Goal: Task Accomplishment & Management: Manage account settings

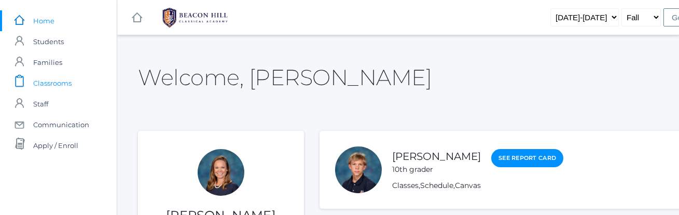
click at [61, 82] on span "Classrooms" at bounding box center [52, 83] width 38 height 21
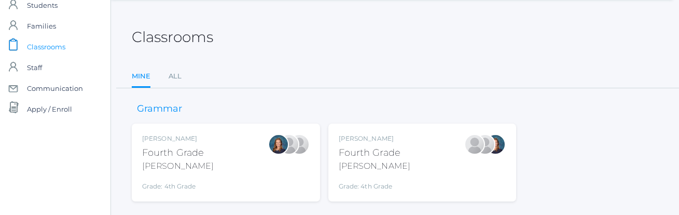
scroll to position [56, 6]
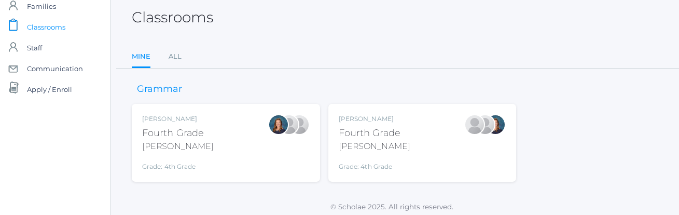
click at [221, 157] on div "Ellie Bradley Fourth Grade Bradley Grade: 4th Grade 04LA" at bounding box center [226, 142] width 168 height 57
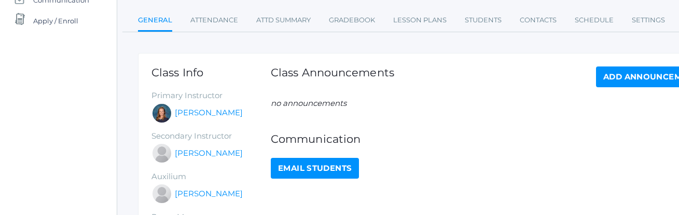
scroll to position [126, 0]
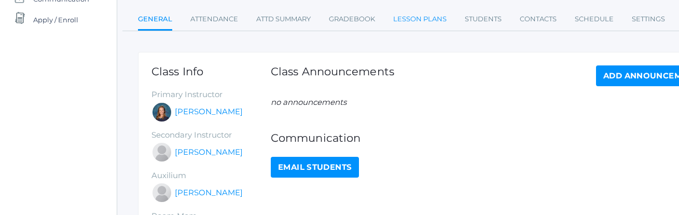
click at [401, 18] on link "Lesson Plans" at bounding box center [419, 19] width 53 height 21
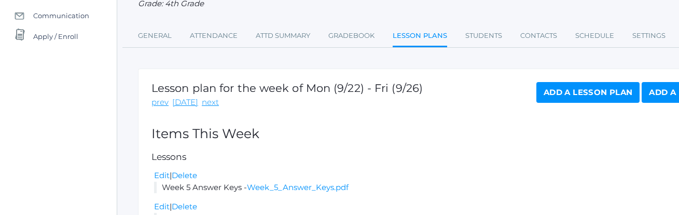
scroll to position [122, 0]
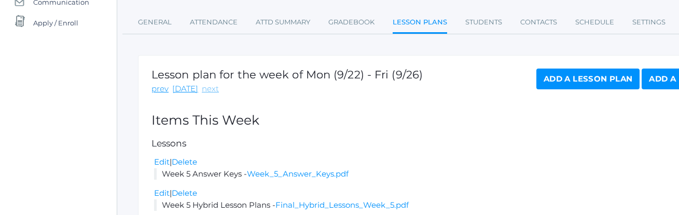
click at [205, 90] on link "next" at bounding box center [210, 89] width 17 height 12
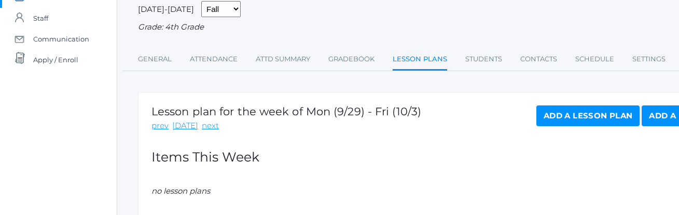
scroll to position [108, 0]
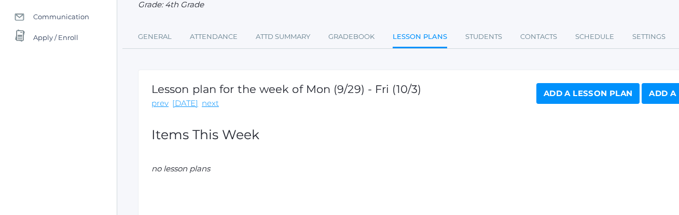
click at [592, 96] on link "Add a Lesson Plan" at bounding box center [587, 93] width 103 height 21
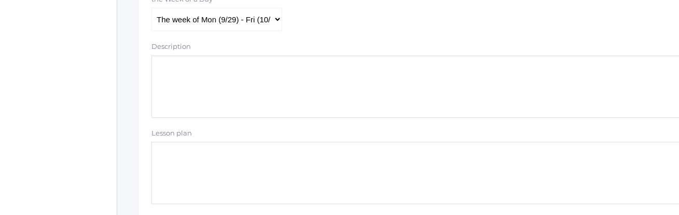
scroll to position [286, 0]
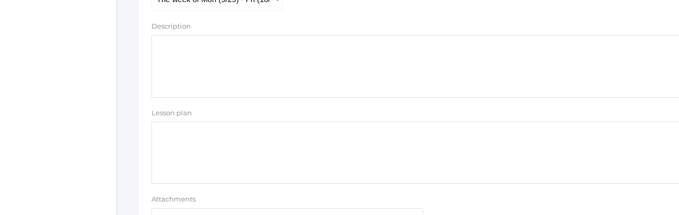
click at [206, 155] on textarea "Lesson plan" at bounding box center [428, 152] width 554 height 62
click at [187, 64] on textarea "Description" at bounding box center [428, 66] width 554 height 62
click at [157, 45] on textarea "Hybrid" at bounding box center [428, 66] width 554 height 62
click at [218, 49] on textarea "Week 6 Hybrid" at bounding box center [428, 66] width 554 height 62
type textarea "Week 6 Hybrid Lesson Plans"
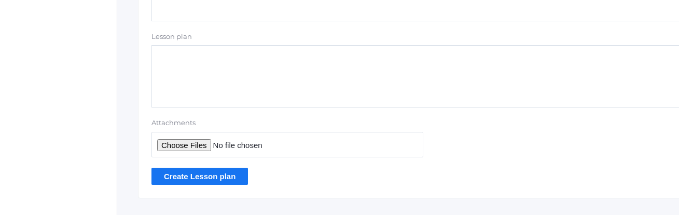
scroll to position [377, 0]
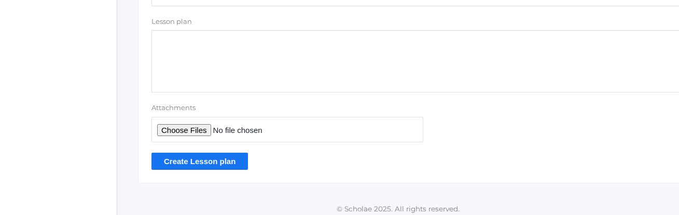
type input "C:\fakepath\Final Hybrid Plans Week 6.pdf"
type textarea "Week 6 Hybrid Lesson Plans"
click at [211, 162] on input "Create Lesson plan" at bounding box center [199, 160] width 96 height 17
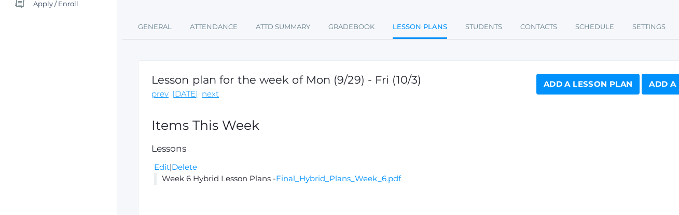
scroll to position [137, 0]
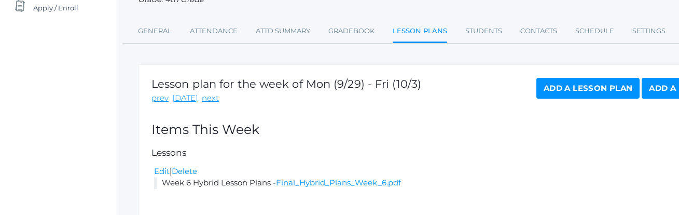
click at [593, 90] on link "Add a Lesson Plan" at bounding box center [587, 88] width 103 height 21
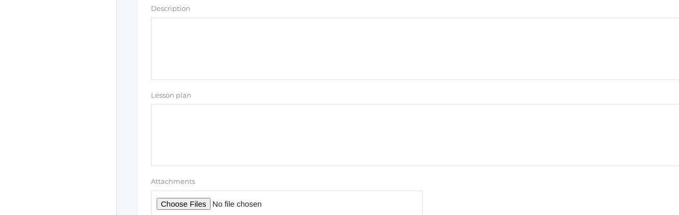
scroll to position [306, 1]
click at [204, 33] on textarea "Description" at bounding box center [428, 46] width 554 height 62
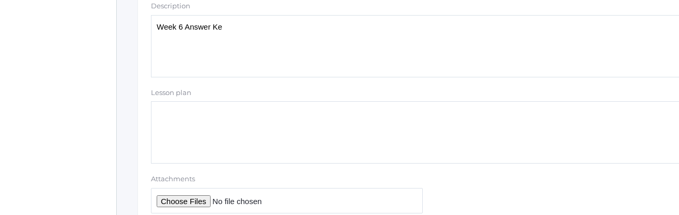
type textarea "Week 6 Answer Key"
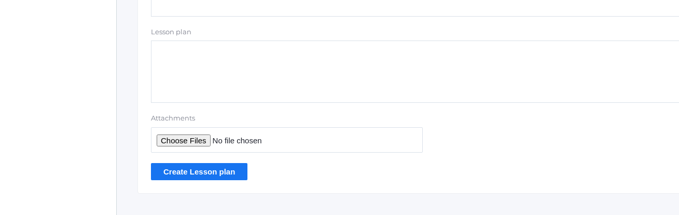
scroll to position [383, 1]
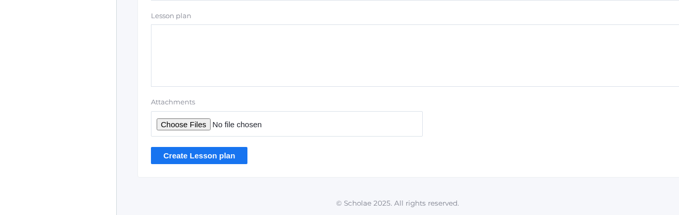
type input "C:\fakepath\Grammar Worksheet 3 - AK.pdf"
type textarea "Week 6 Answer Key"
click at [200, 157] on input "Create Lesson plan" at bounding box center [199, 155] width 96 height 17
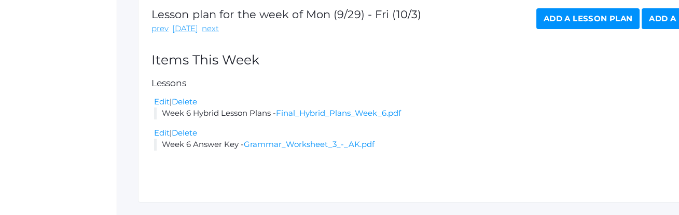
scroll to position [232, 0]
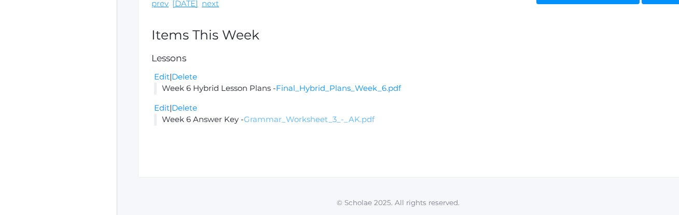
click at [300, 123] on link "Grammar_Worksheet_3_-_AK.pdf" at bounding box center [309, 119] width 131 height 10
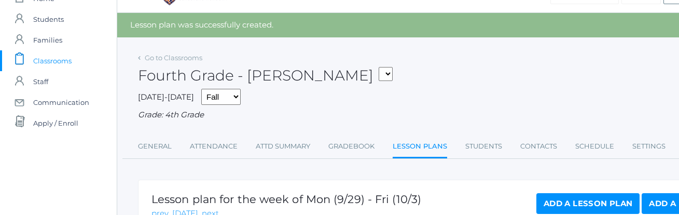
scroll to position [0, 0]
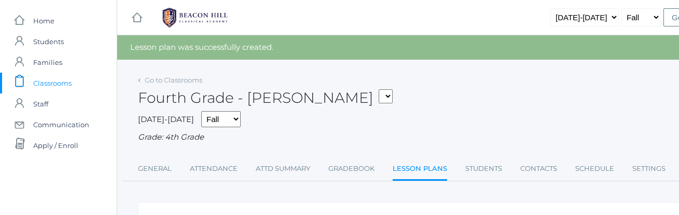
click at [54, 82] on span "Classrooms" at bounding box center [52, 83] width 38 height 21
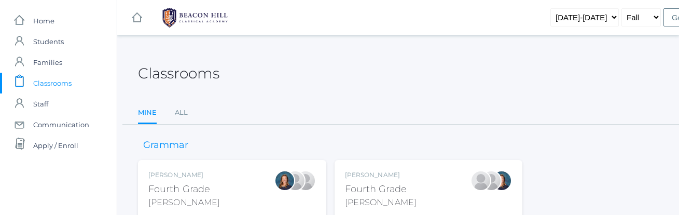
click at [374, 206] on div "Chaffin" at bounding box center [381, 202] width 72 height 12
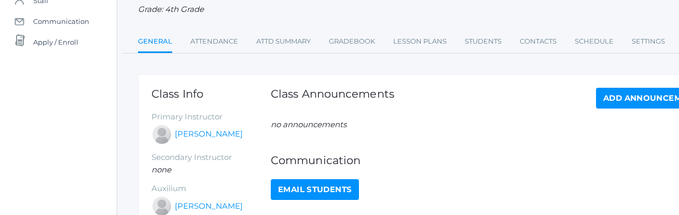
scroll to position [108, 0]
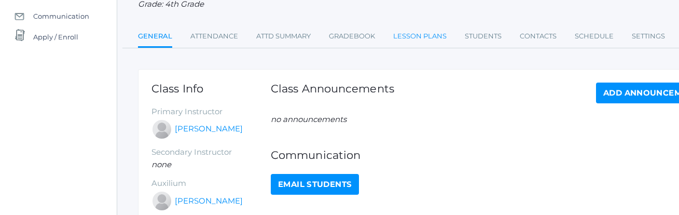
click at [415, 38] on link "Lesson Plans" at bounding box center [419, 36] width 53 height 21
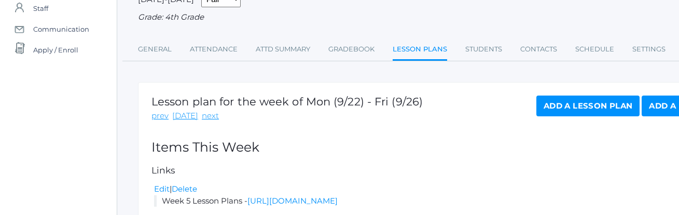
scroll to position [101, 0]
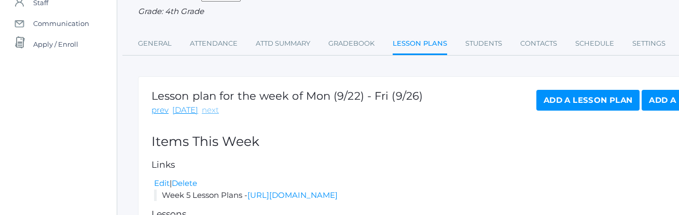
click at [202, 113] on link "next" at bounding box center [210, 110] width 17 height 12
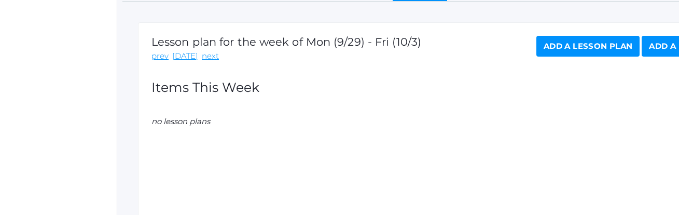
scroll to position [162, 0]
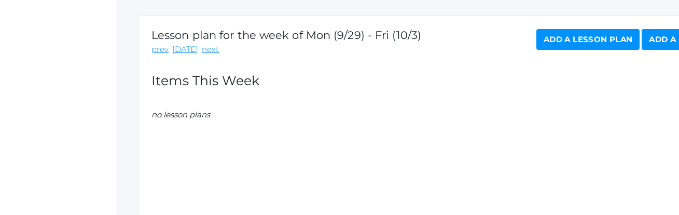
click at [547, 33] on link "Add a Lesson Plan" at bounding box center [587, 39] width 103 height 21
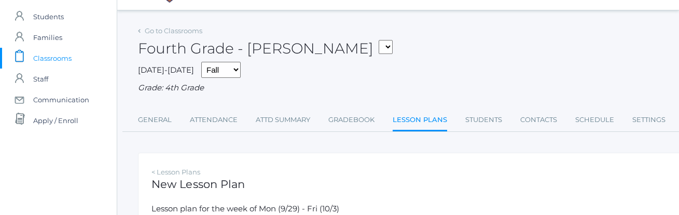
scroll to position [33, 0]
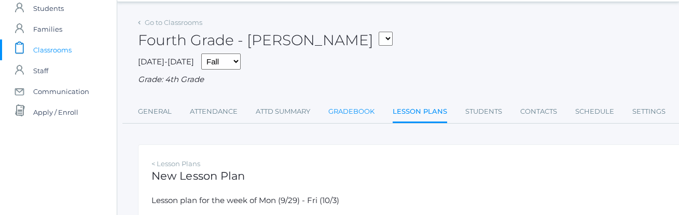
click at [356, 112] on link "Gradebook" at bounding box center [351, 111] width 46 height 21
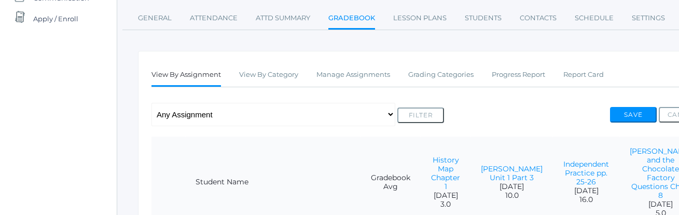
scroll to position [128, 0]
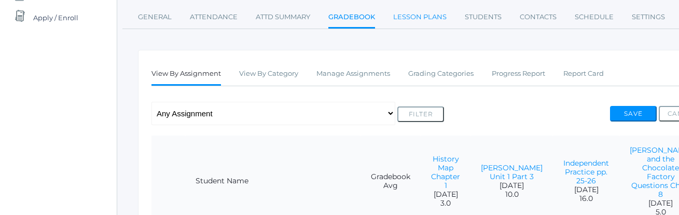
click at [430, 15] on link "Lesson Plans" at bounding box center [419, 17] width 53 height 21
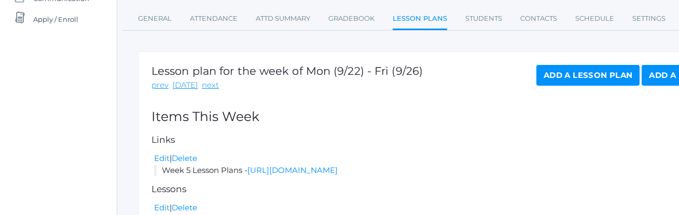
scroll to position [127, 0]
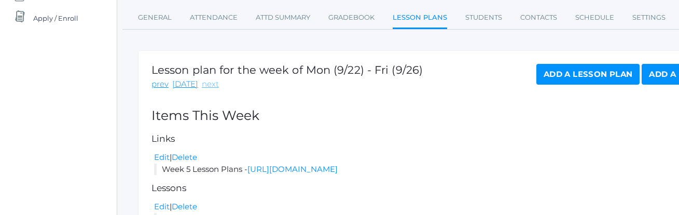
click at [204, 85] on link "next" at bounding box center [210, 84] width 17 height 12
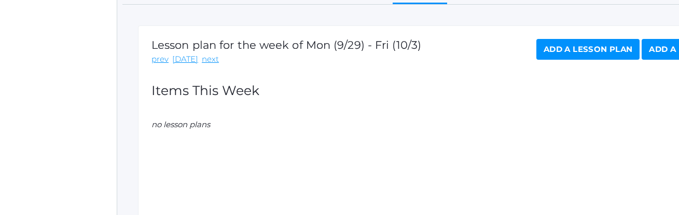
scroll to position [141, 0]
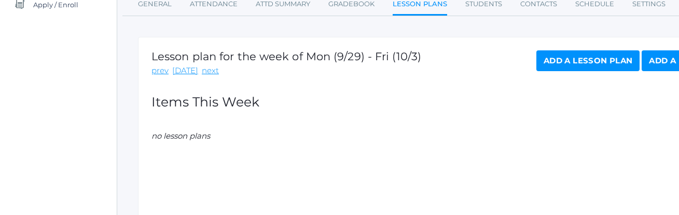
click at [598, 57] on link "Add a Lesson Plan" at bounding box center [587, 60] width 103 height 21
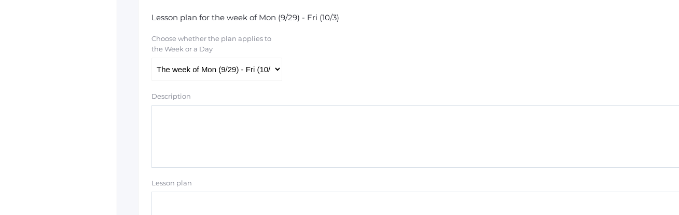
scroll to position [224, 0]
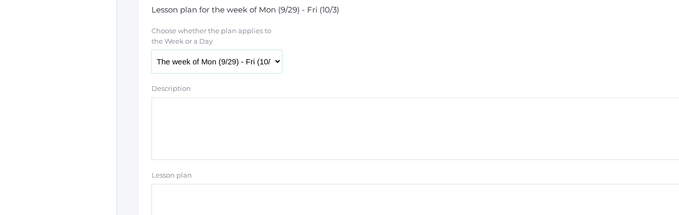
click at [262, 62] on select "The week of Mon (9/29) - Fri (10/3) Monday (9/29) Tuesday (9/30) Wednesday (10/…" at bounding box center [216, 61] width 131 height 23
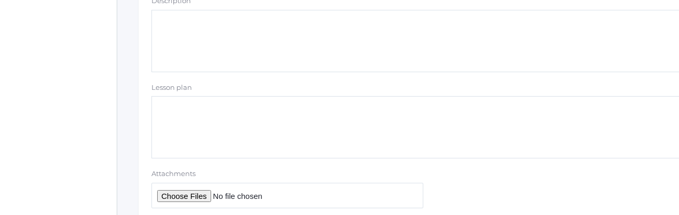
scroll to position [315, 0]
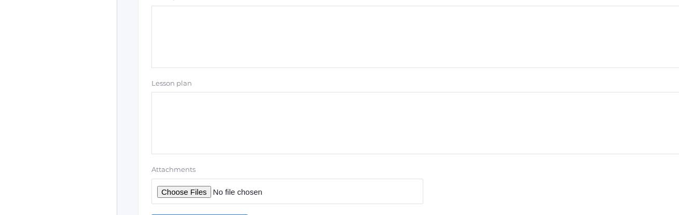
click at [273, 102] on textarea "Lesson plan" at bounding box center [428, 123] width 554 height 62
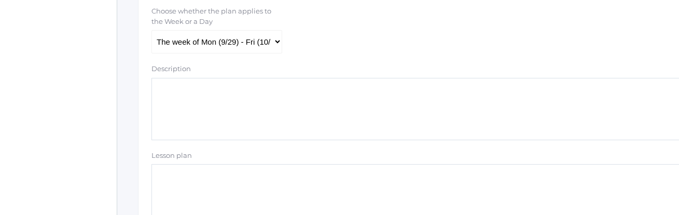
scroll to position [244, 0]
click at [270, 102] on textarea "Description" at bounding box center [428, 108] width 554 height 62
type textarea "Week 6 Hybrid Plans"
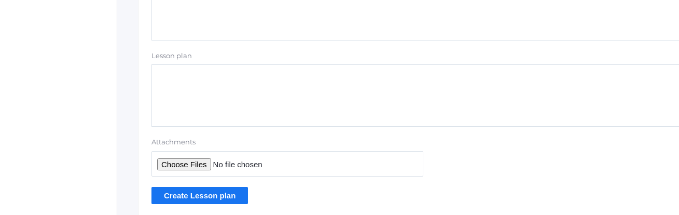
scroll to position [345, 0]
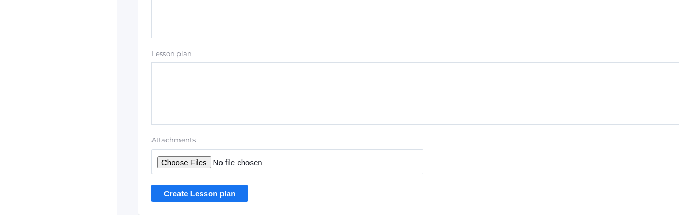
type input "C:\fakepath\Final Hybrid Plans Week 6.pdf"
type textarea "Week 6 Hybrid Plans"
click at [213, 195] on input "Create Lesson plan" at bounding box center [199, 193] width 96 height 17
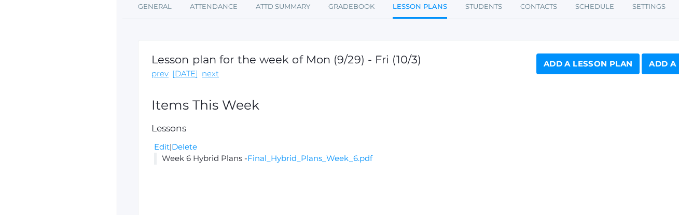
scroll to position [163, 0]
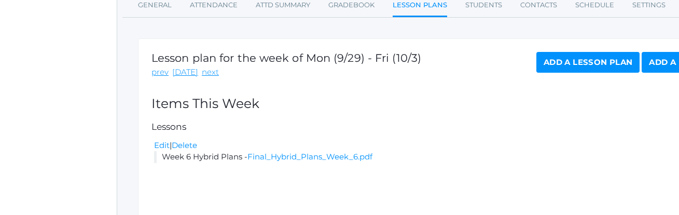
click at [558, 61] on link "Add a Lesson Plan" at bounding box center [587, 62] width 103 height 21
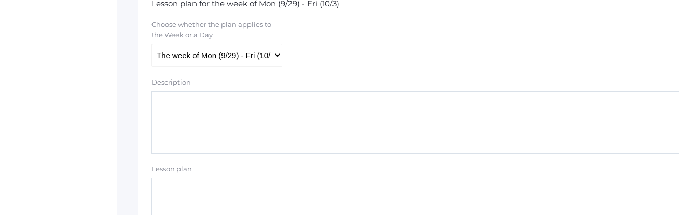
scroll to position [232, 0]
click at [177, 110] on textarea "Description" at bounding box center [428, 120] width 554 height 62
type textarea "Week 6 Answer Key"
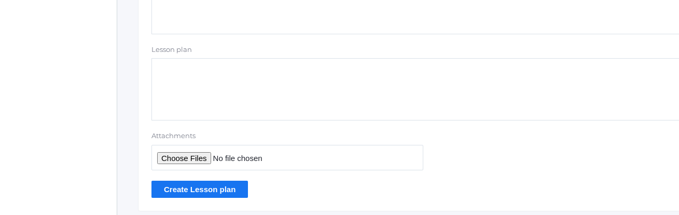
scroll to position [357, 0]
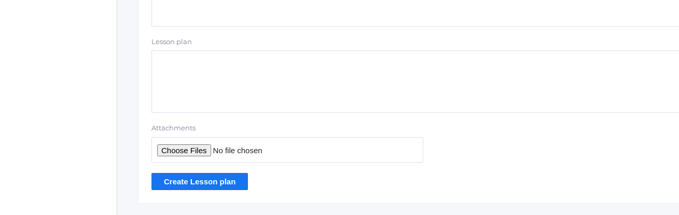
type input "C:\fakepath\Grammar Worksheet 3 - AK.pdf"
type textarea "Week 6 Answer Key"
click at [200, 184] on input "Create Lesson plan" at bounding box center [199, 181] width 96 height 17
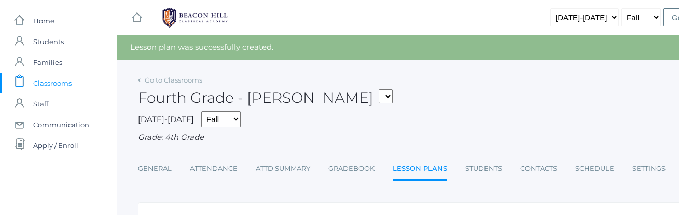
click at [55, 81] on span "Classrooms" at bounding box center [52, 83] width 38 height 21
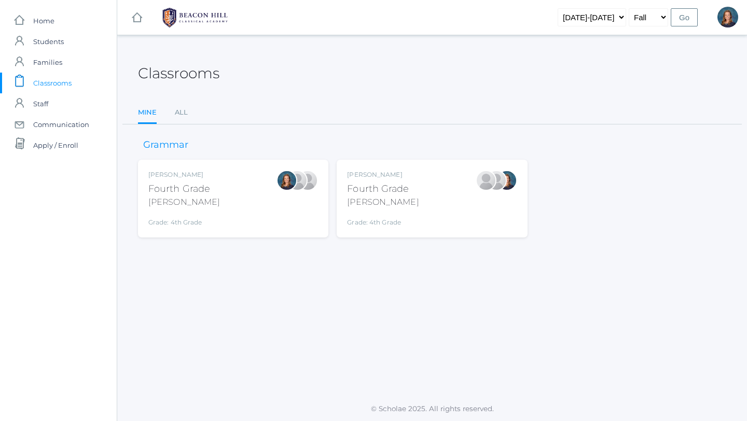
click at [163, 193] on div "Fourth Grade" at bounding box center [184, 189] width 72 height 14
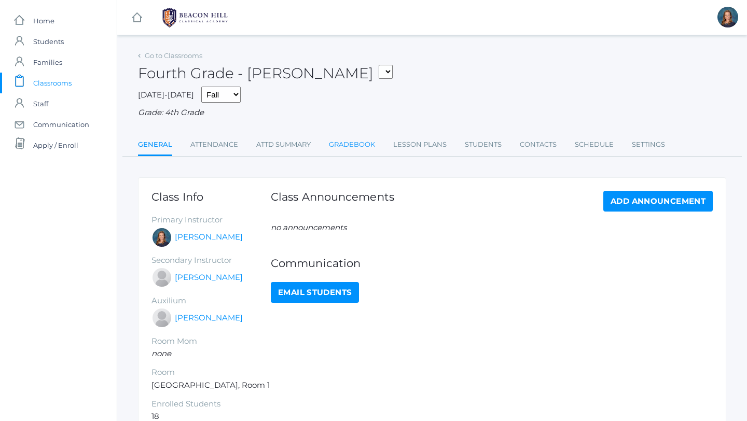
click at [357, 147] on link "Gradebook" at bounding box center [352, 144] width 46 height 21
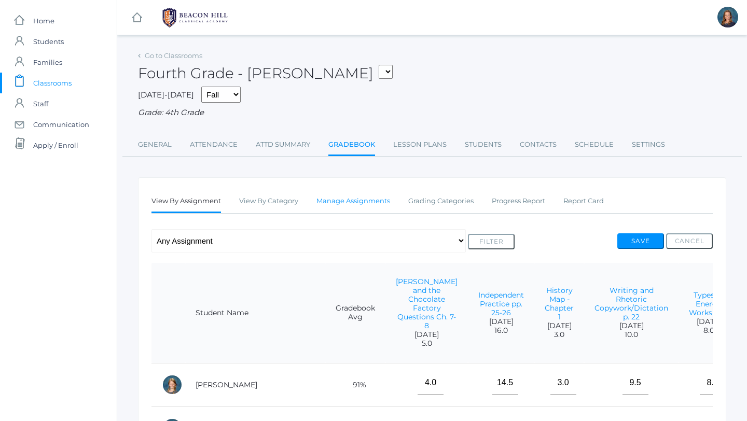
click at [333, 199] on link "Manage Assignments" at bounding box center [353, 201] width 74 height 21
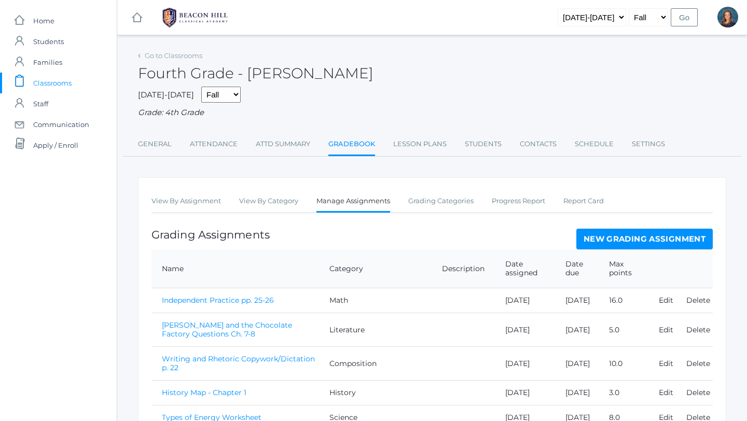
click at [595, 237] on link "New Grading Assignment" at bounding box center [644, 239] width 136 height 21
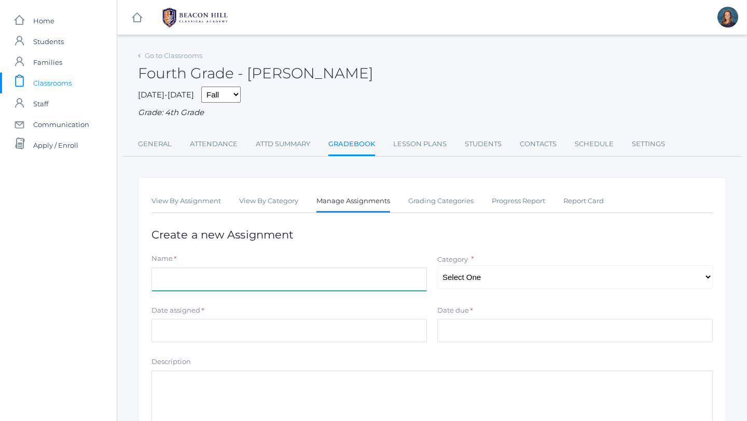
click at [316, 276] on input "Name" at bounding box center [288, 279] width 275 height 23
type input "Frindle - Definitions and Sentences"
click at [529, 272] on select "Select One Composition Literature LOE/Grammar Math Science History Latin Memory" at bounding box center [574, 277] width 275 height 23
select select "1125"
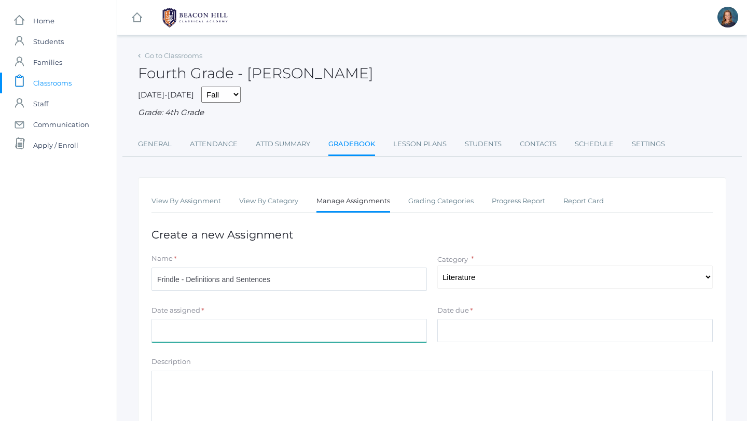
click at [388, 326] on input "Date assigned" at bounding box center [288, 330] width 275 height 23
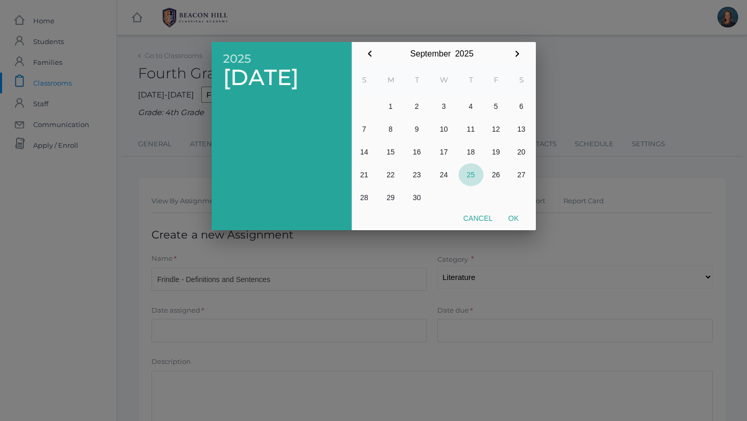
click at [470, 174] on button "25" at bounding box center [471, 174] width 25 height 23
click at [513, 218] on button "Ok" at bounding box center [514, 218] width 26 height 19
type input "[DATE]"
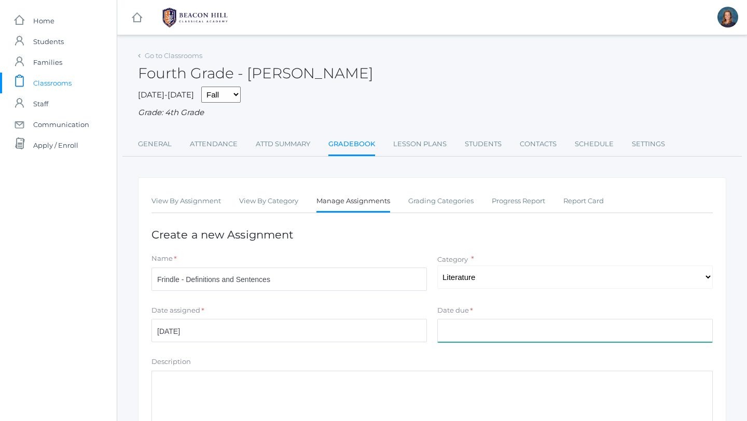
click at [463, 329] on input "Date due" at bounding box center [574, 330] width 275 height 23
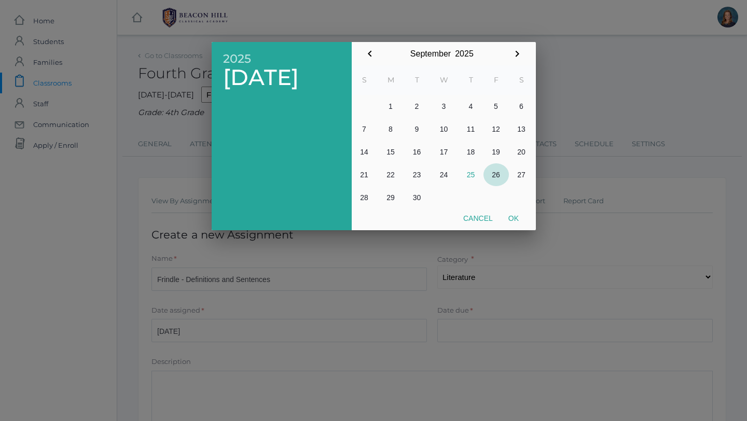
click at [497, 174] on button "26" at bounding box center [495, 174] width 25 height 23
click at [515, 218] on button "Ok" at bounding box center [514, 218] width 26 height 19
type input "[DATE]"
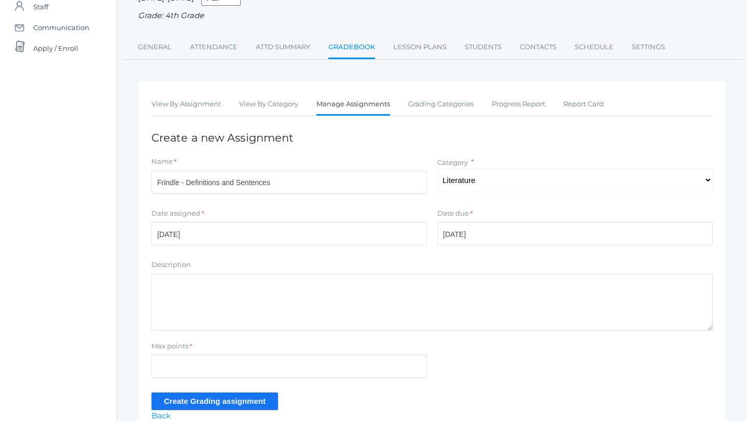
scroll to position [149, 0]
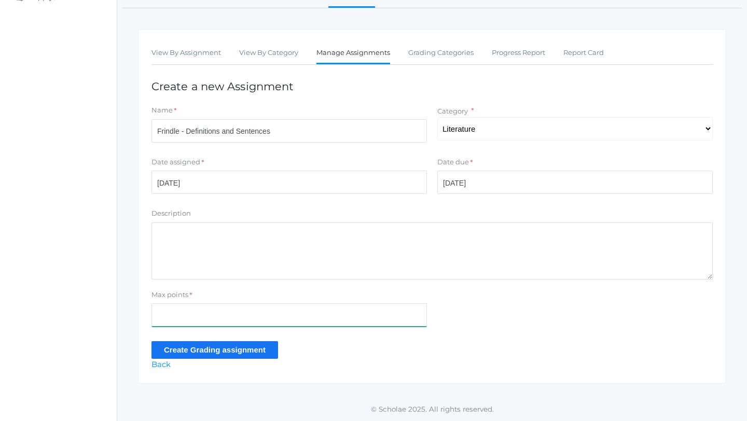
click at [189, 313] on input "Max points" at bounding box center [288, 314] width 275 height 23
type input "3"
click at [224, 349] on input "Create Grading assignment" at bounding box center [214, 349] width 127 height 17
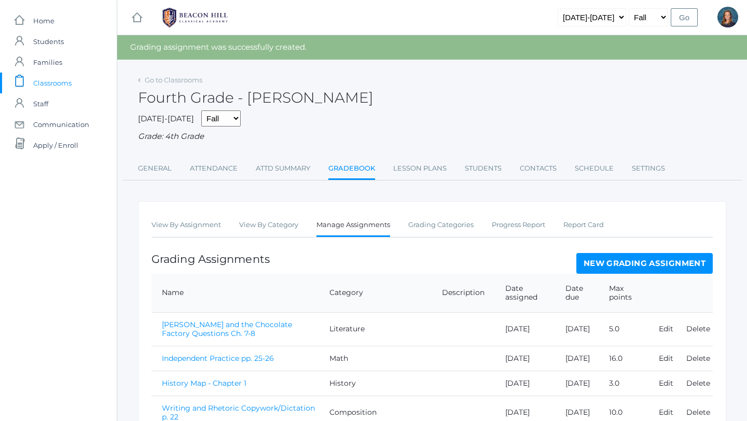
click at [650, 268] on link "New Grading Assignment" at bounding box center [644, 263] width 136 height 21
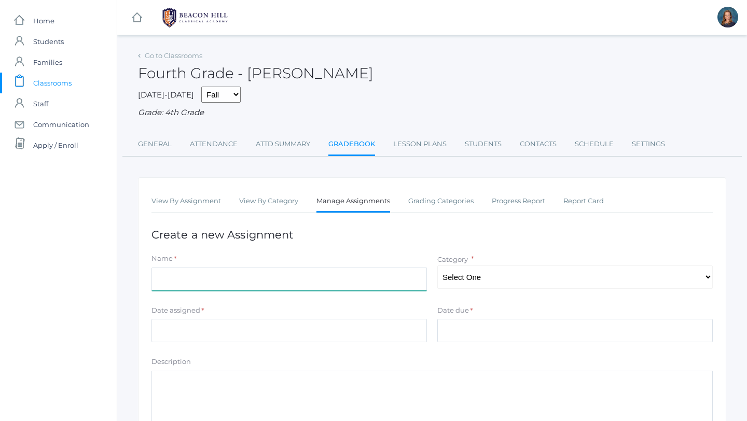
click at [269, 282] on input "Name" at bounding box center [288, 279] width 275 height 23
drag, startPoint x: 186, startPoint y: 278, endPoint x: 128, endPoint y: 277, distance: 57.6
click at [128, 278] on div "Go to Classrooms Fourth Grade - Bradley 2025-2026 Fall Spring Grade: 4th Grade …" at bounding box center [432, 290] width 630 height 484
type input "Chapter 5 Write Your Own Fable - Published Draft"
click at [499, 277] on select "Select One Composition Literature LOE/Grammar Math Science History Latin Memory" at bounding box center [574, 277] width 275 height 23
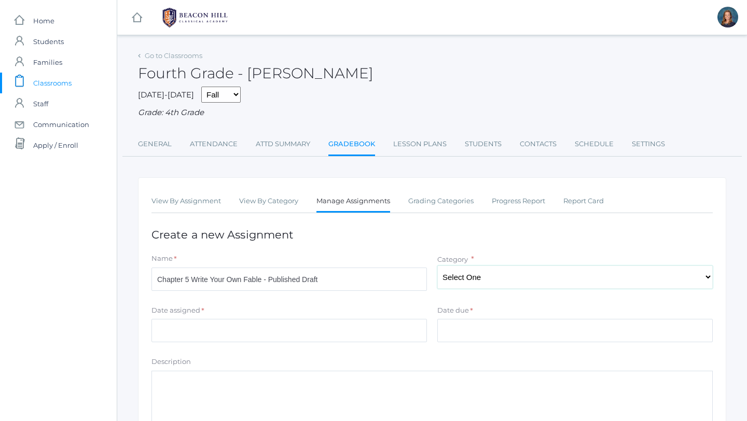
select select "1124"
click at [291, 328] on input "Date assigned" at bounding box center [288, 330] width 275 height 23
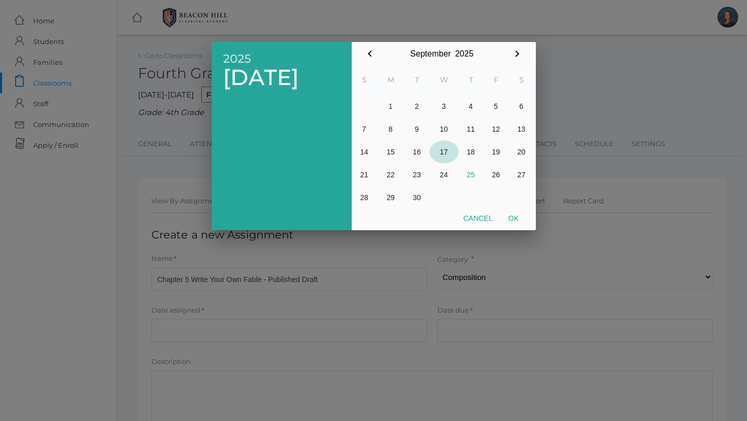
click at [445, 152] on button "17" at bounding box center [443, 152] width 29 height 23
click at [516, 218] on button "Ok" at bounding box center [514, 218] width 26 height 19
type input "[DATE]"
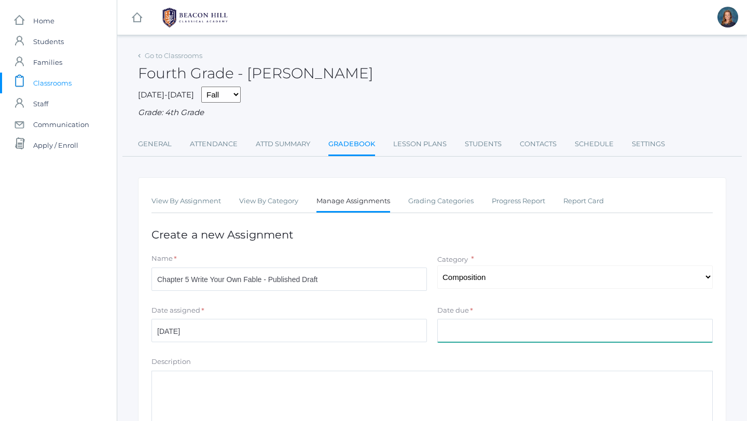
click at [442, 337] on input "Date due" at bounding box center [574, 330] width 275 height 23
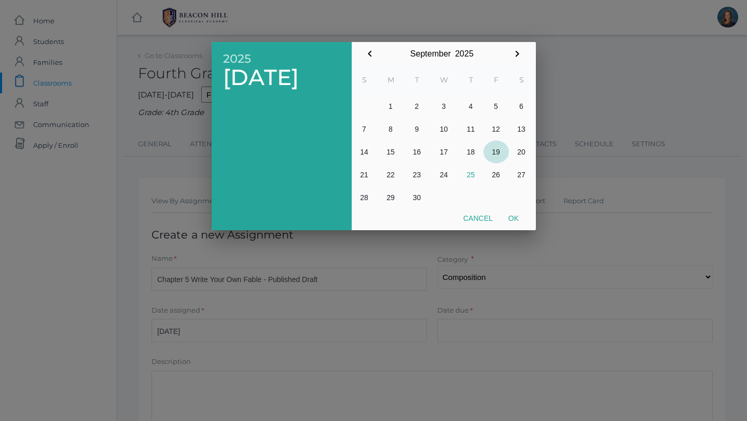
click at [499, 149] on button "19" at bounding box center [495, 152] width 25 height 23
click at [512, 216] on button "Ok" at bounding box center [514, 218] width 26 height 19
type input "[DATE]"
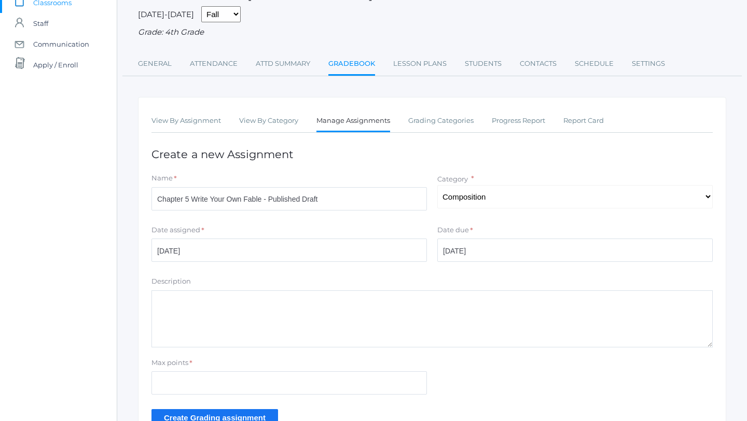
scroll to position [149, 0]
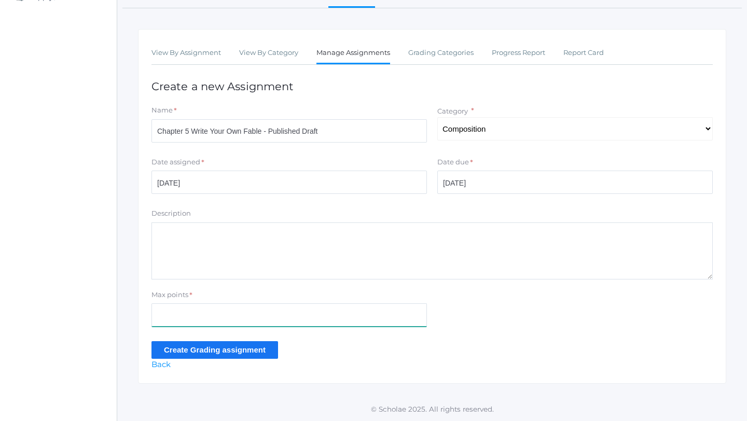
click at [219, 313] on input "Max points" at bounding box center [288, 314] width 275 height 23
type input "20"
click at [202, 346] on input "Create Grading assignment" at bounding box center [214, 349] width 127 height 17
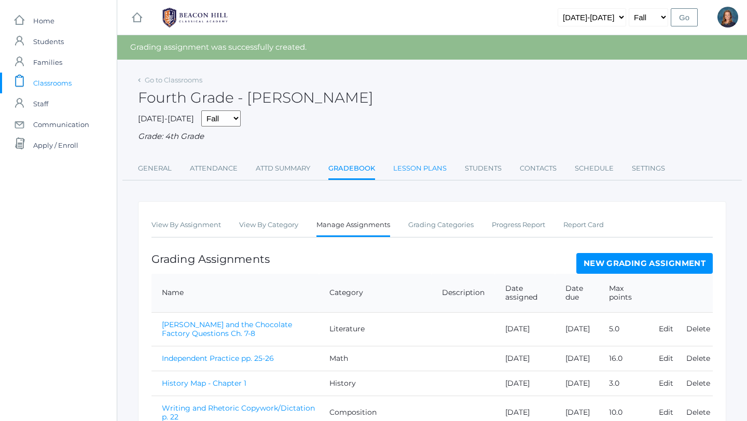
click at [422, 167] on link "Lesson Plans" at bounding box center [419, 168] width 53 height 21
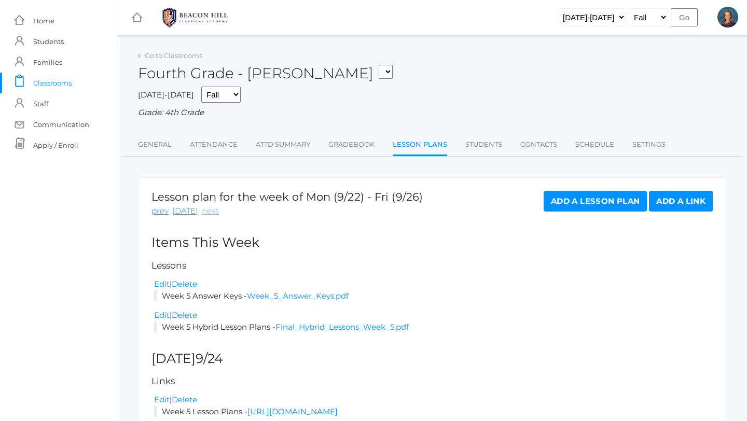
click at [205, 213] on link "next" at bounding box center [210, 211] width 17 height 12
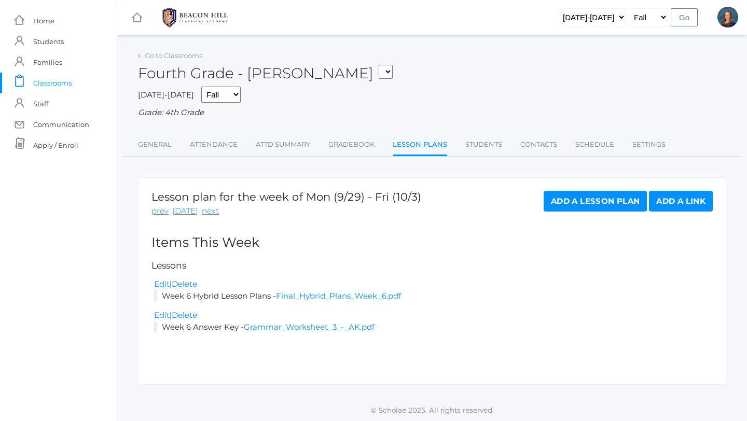
scroll to position [1, 0]
click at [693, 202] on link "Add a Link" at bounding box center [681, 200] width 64 height 21
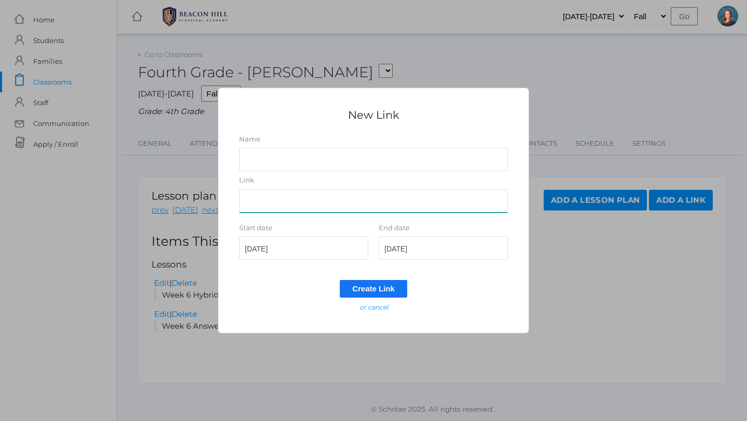
click at [312, 203] on input "Link" at bounding box center [373, 200] width 269 height 23
paste input "[URL][DOMAIN_NAME]"
type input "[URL][DOMAIN_NAME]"
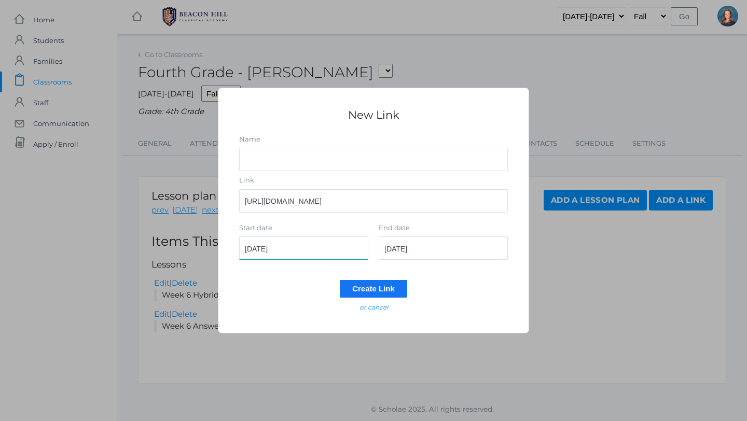
click at [266, 252] on input "[DATE]" at bounding box center [303, 248] width 129 height 23
click at [293, 251] on input "[DATE]" at bounding box center [303, 248] width 129 height 23
type input "[DATE]"
click at [430, 249] on input "[DATE]" at bounding box center [443, 248] width 129 height 23
type input "[DATE]"
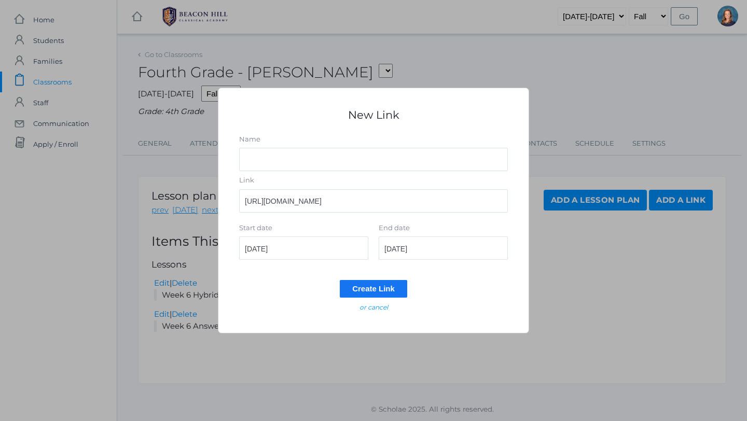
click at [393, 287] on input "Create Link" at bounding box center [373, 288] width 67 height 17
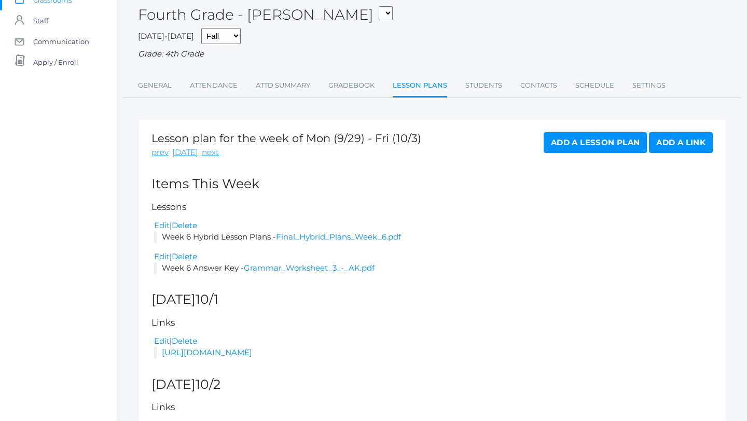
scroll to position [164, 0]
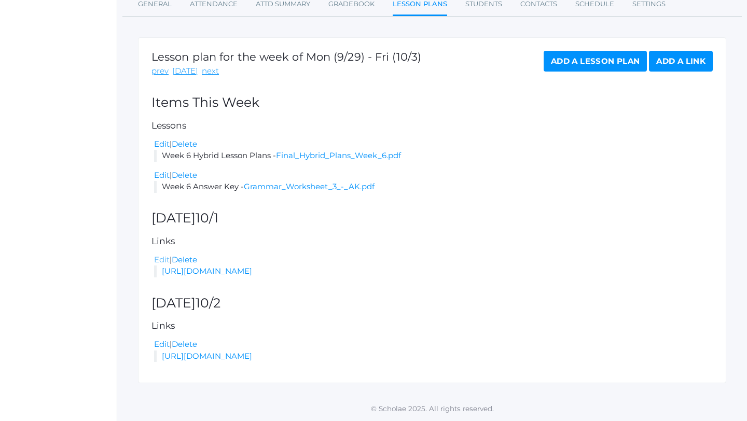
click at [161, 259] on link "Edit" at bounding box center [162, 260] width 16 height 10
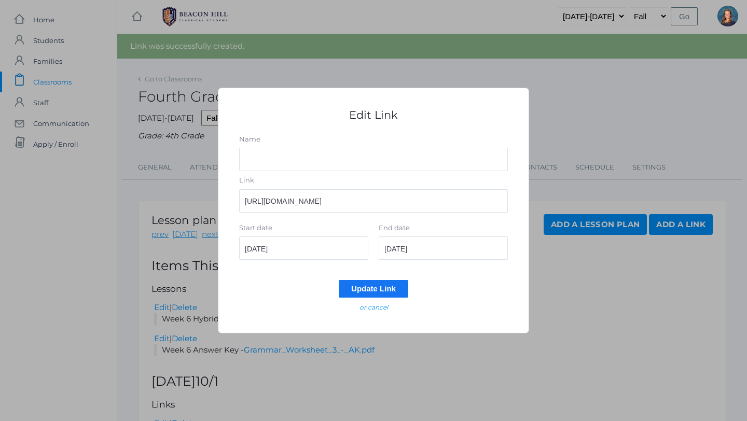
scroll to position [0, 0]
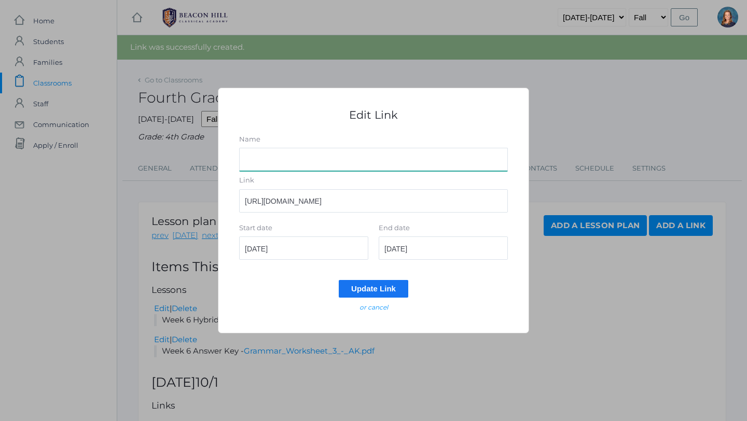
click at [273, 165] on input "Name" at bounding box center [373, 159] width 269 height 23
type input "Week 6 Lesson Plans"
click at [379, 291] on input "Update Link" at bounding box center [374, 288] width 70 height 17
